Goal: Task Accomplishment & Management: Use online tool/utility

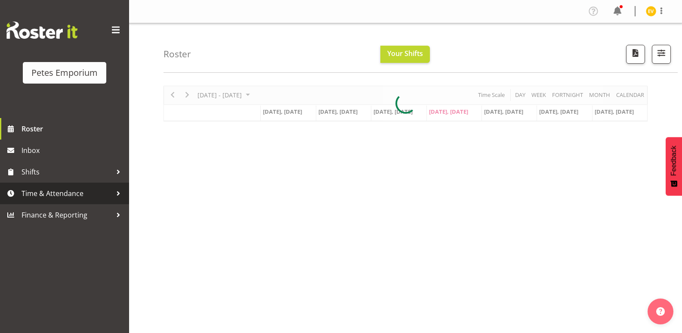
click at [81, 195] on span "Time & Attendance" at bounding box center [67, 193] width 90 height 13
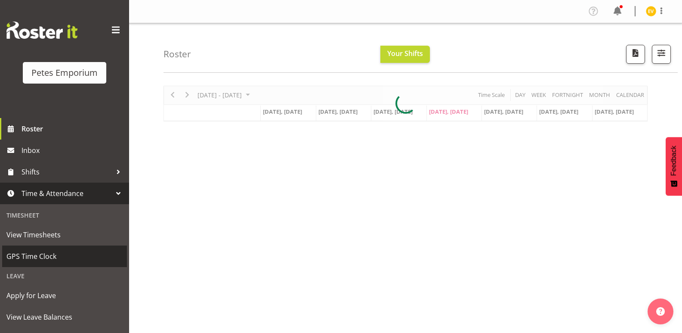
click at [72, 255] on span "GPS Time Clock" at bounding box center [64, 256] width 116 height 13
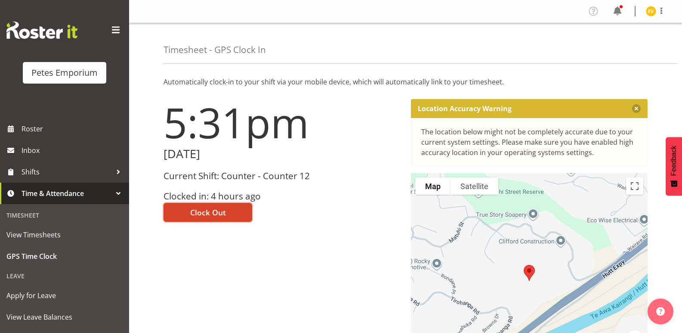
click at [226, 212] on button "Clock Out" at bounding box center [208, 212] width 89 height 19
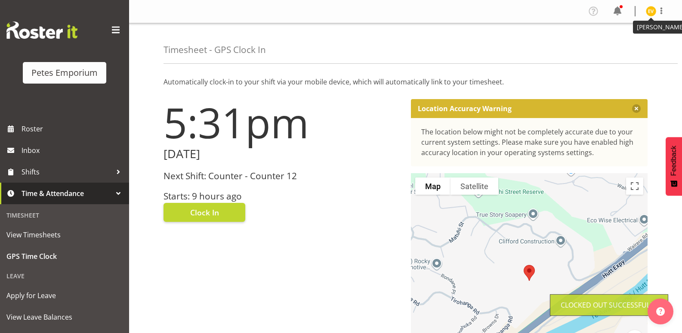
click at [651, 11] on img at bounding box center [651, 11] width 10 height 10
click at [636, 44] on link "Log Out" at bounding box center [625, 45] width 83 height 16
